Goal: Check status: Check status

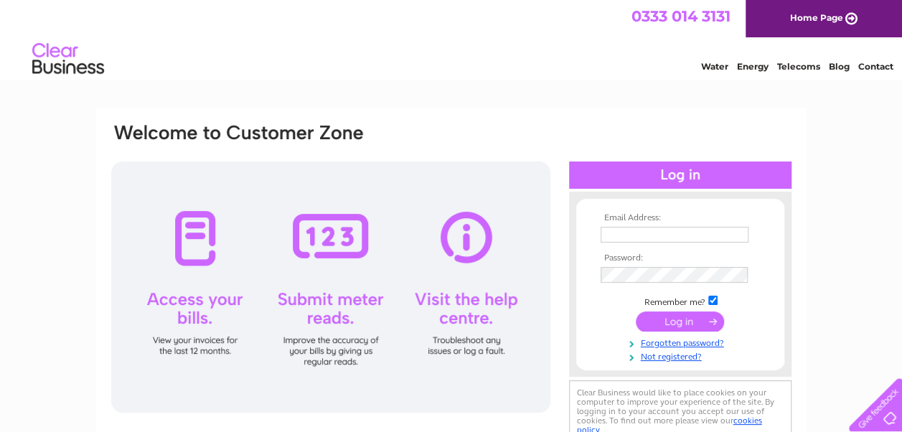
type input "bayles28@hotmail.co.uk"
click at [670, 317] on input "submit" at bounding box center [680, 321] width 88 height 20
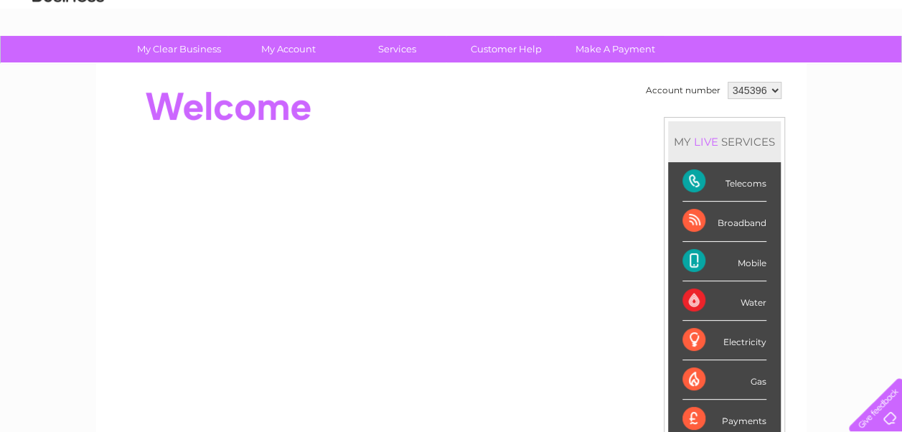
scroll to position [73, 0]
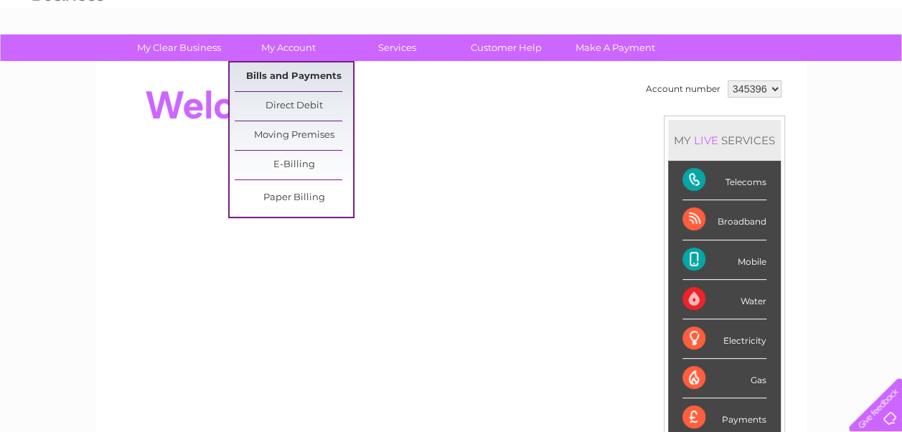
click at [281, 72] on link "Bills and Payments" at bounding box center [294, 76] width 118 height 29
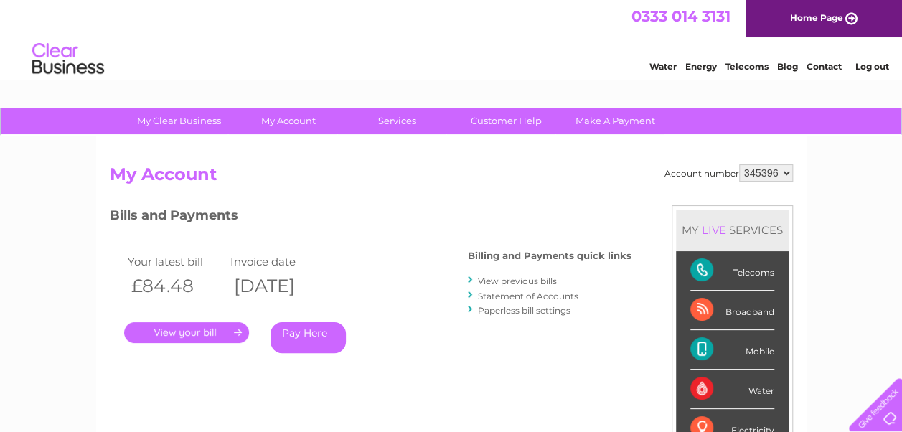
click at [189, 329] on link "." at bounding box center [186, 332] width 125 height 21
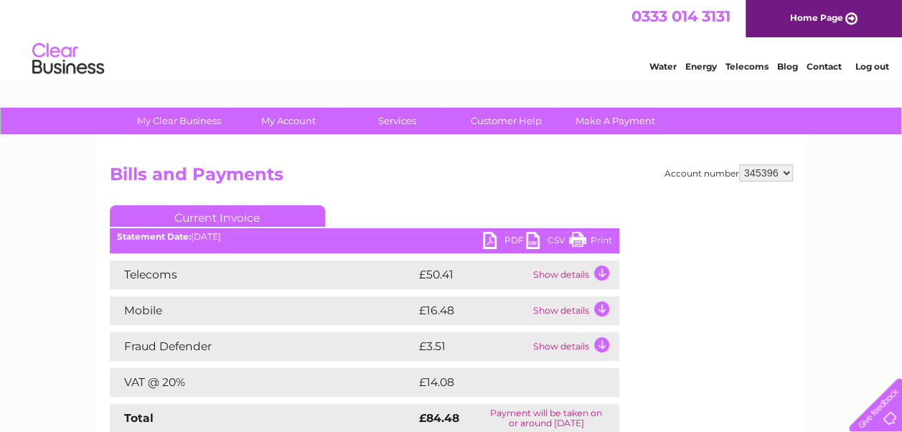
click at [599, 309] on td "Show details" at bounding box center [575, 310] width 90 height 29
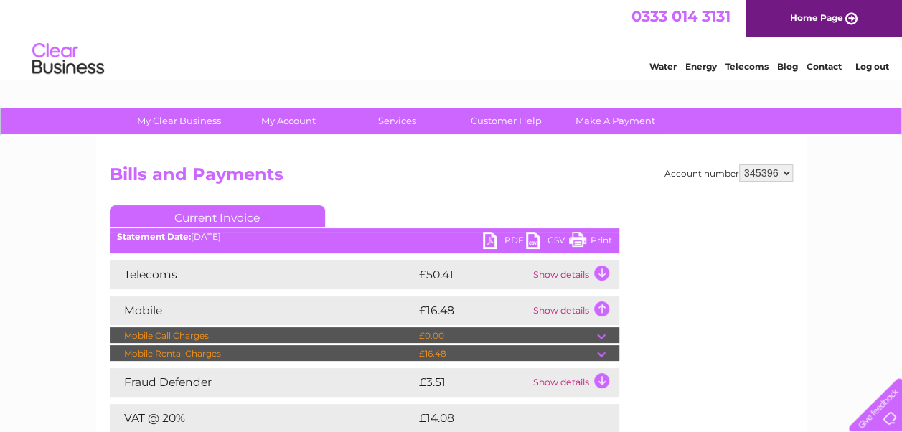
click at [598, 273] on td "Show details" at bounding box center [575, 274] width 90 height 29
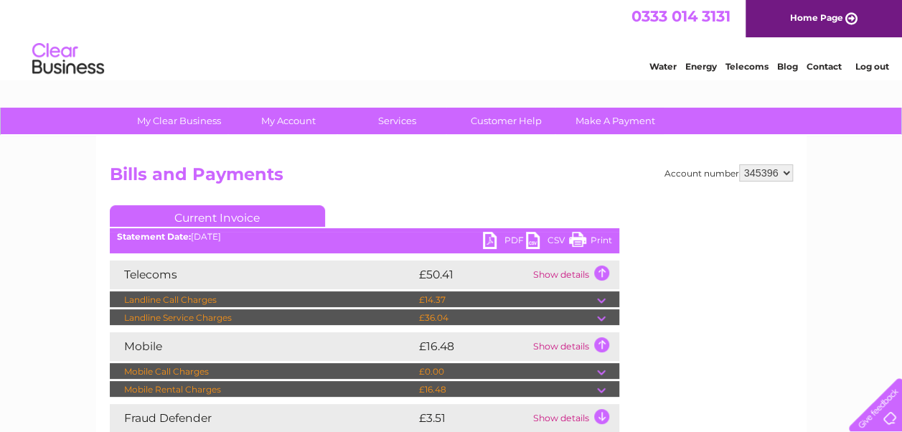
click at [598, 273] on td "Show details" at bounding box center [575, 274] width 90 height 29
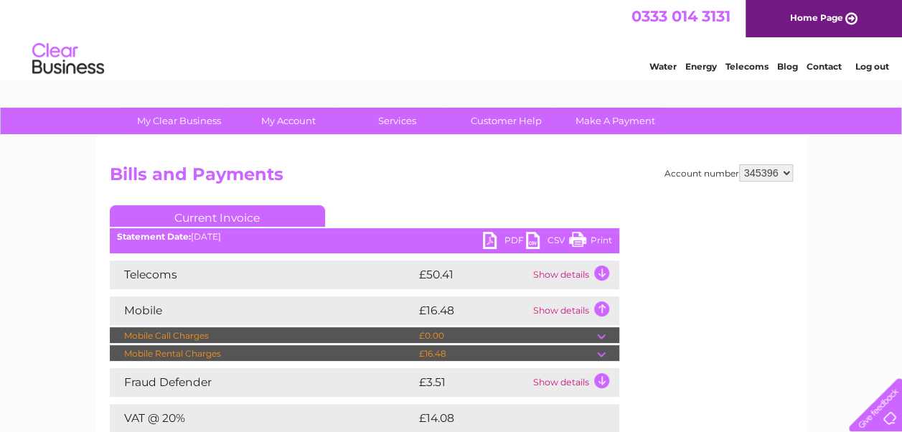
click at [598, 271] on td "Show details" at bounding box center [575, 274] width 90 height 29
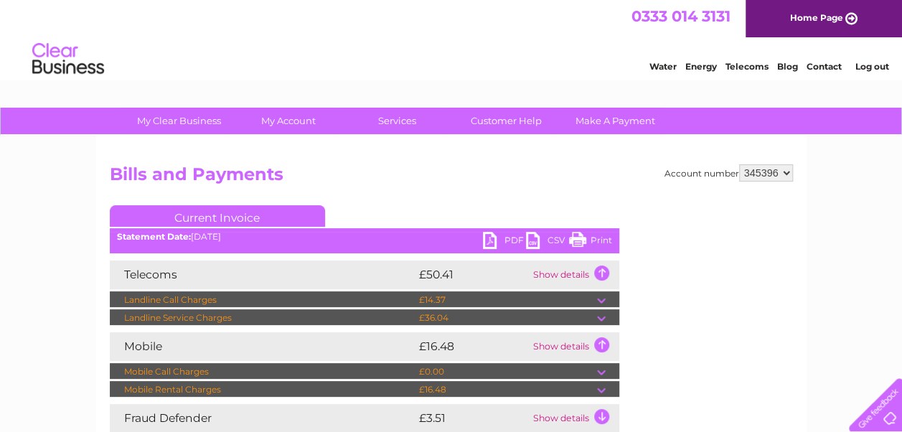
click at [601, 344] on td "Show details" at bounding box center [575, 346] width 90 height 29
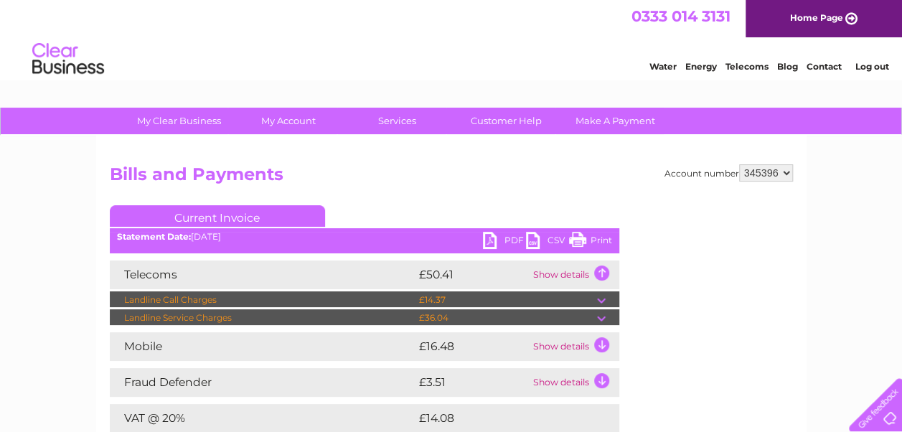
click at [598, 343] on td "Show details" at bounding box center [575, 346] width 90 height 29
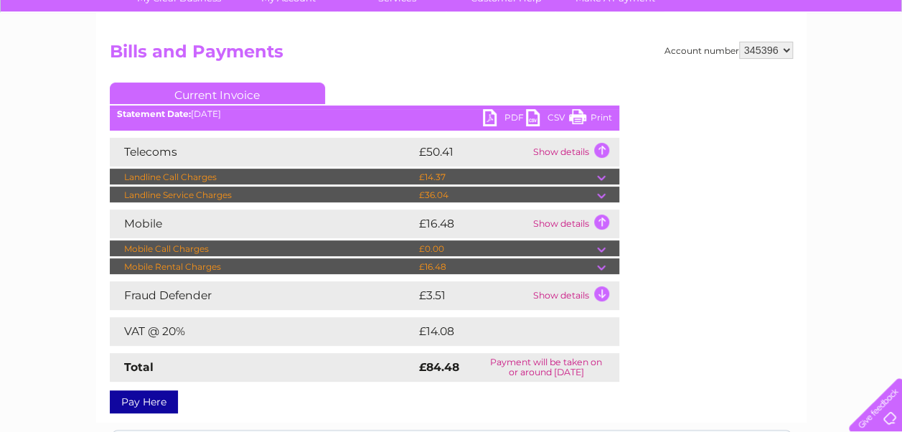
scroll to position [128, 0]
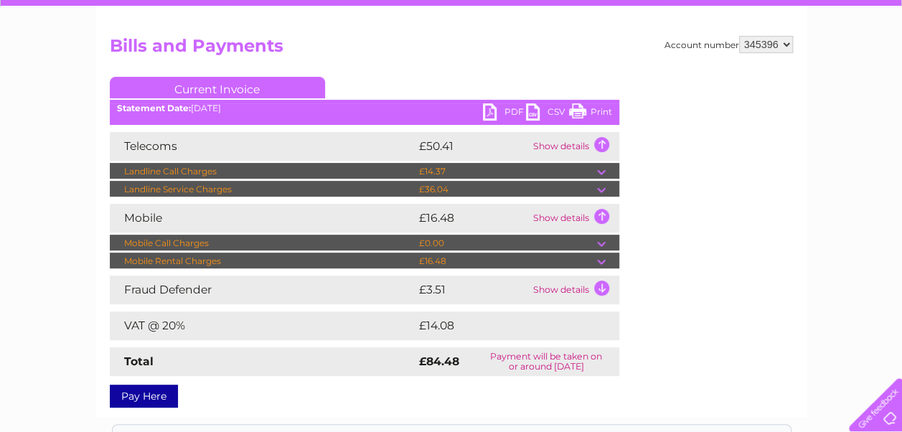
click at [601, 288] on td "Show details" at bounding box center [575, 290] width 90 height 29
